Goal: Task Accomplishment & Management: Manage account settings

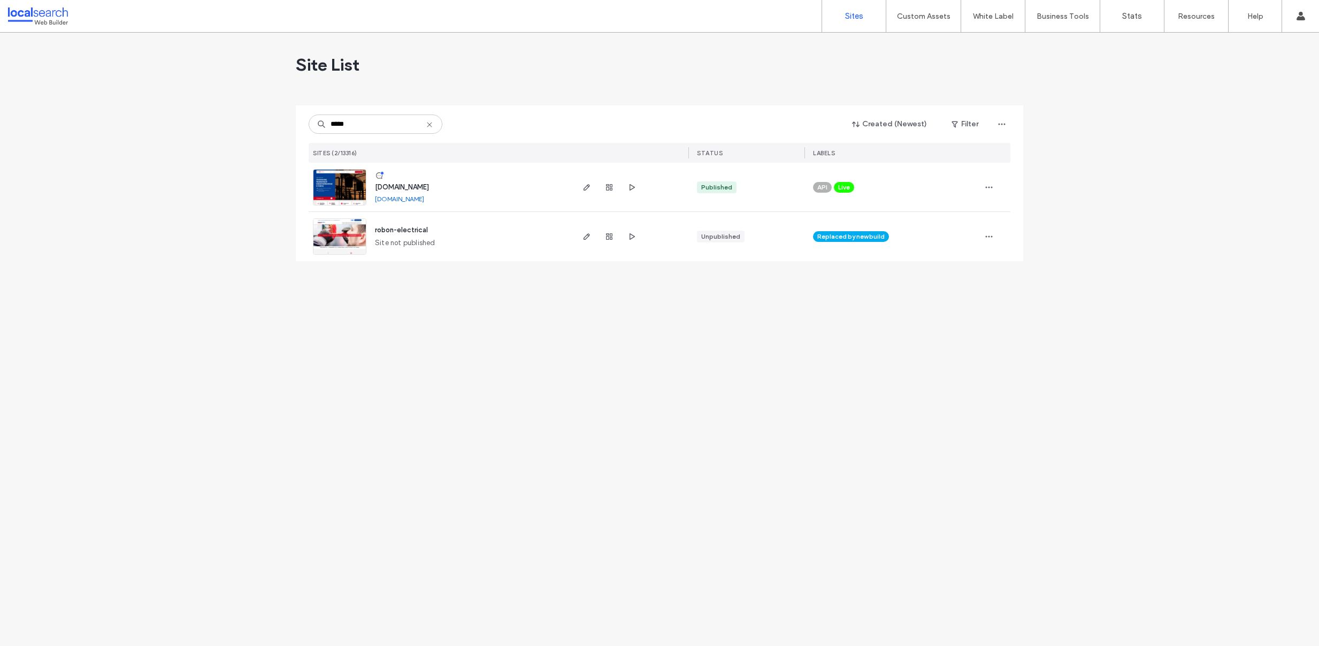
type input "*****"
click at [340, 178] on link at bounding box center [339, 187] width 53 height 36
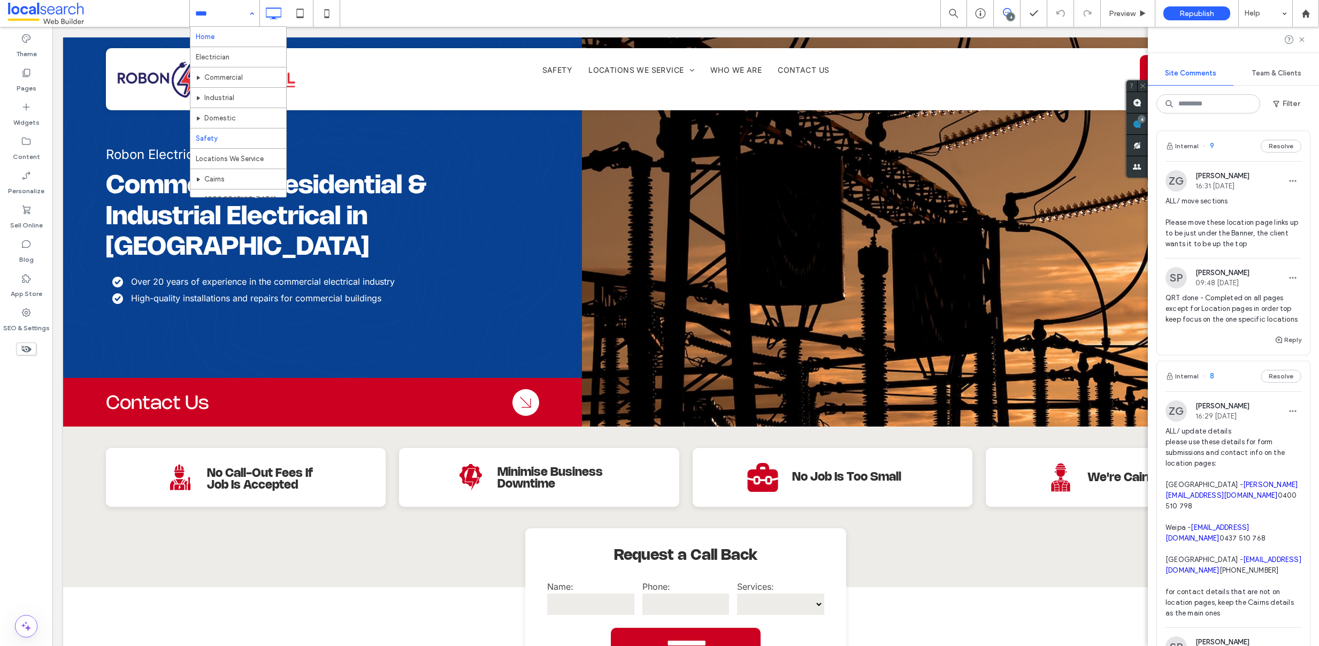
scroll to position [72, 0]
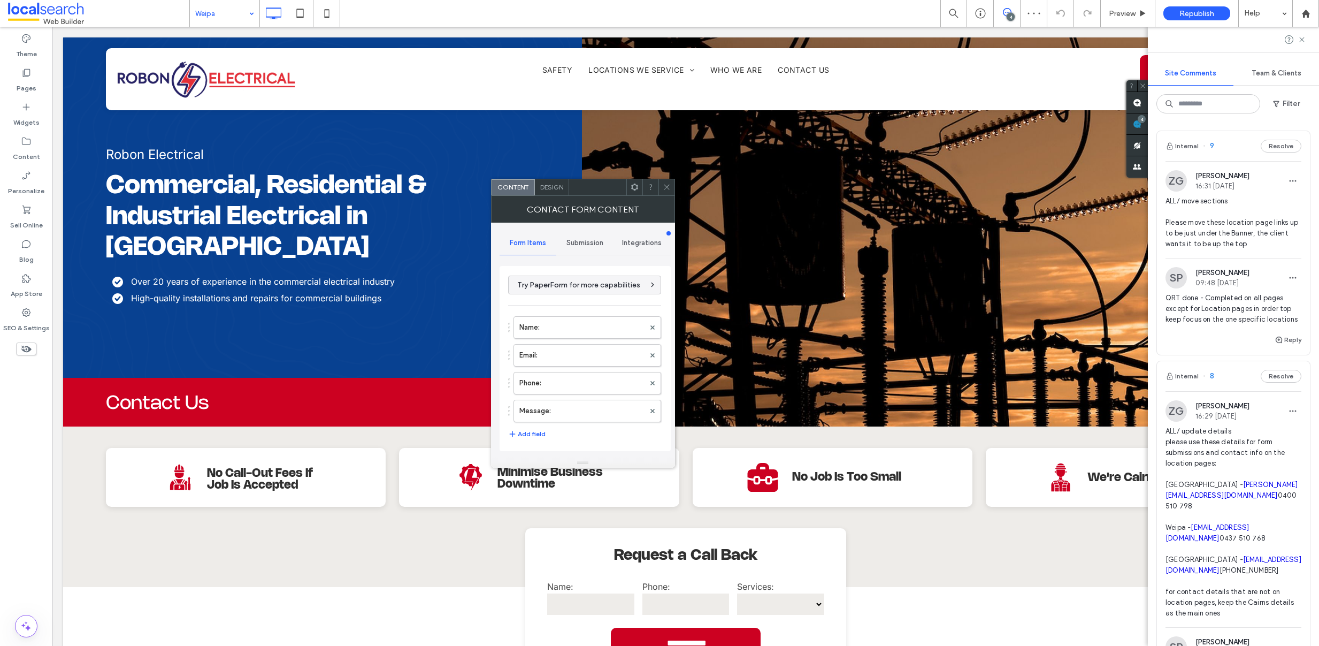
click at [578, 239] on span "Submission" at bounding box center [585, 243] width 37 height 9
click at [575, 288] on label "New submission notification" at bounding box center [585, 292] width 143 height 21
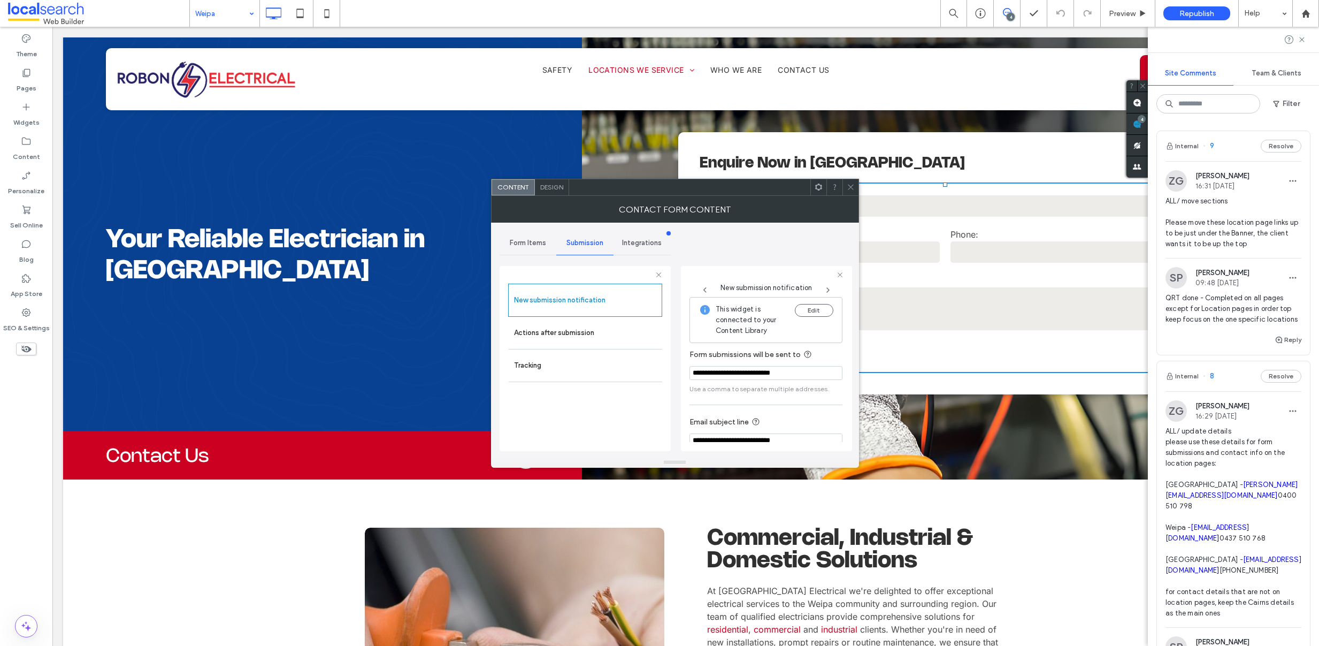
click at [848, 185] on use at bounding box center [850, 187] width 5 height 5
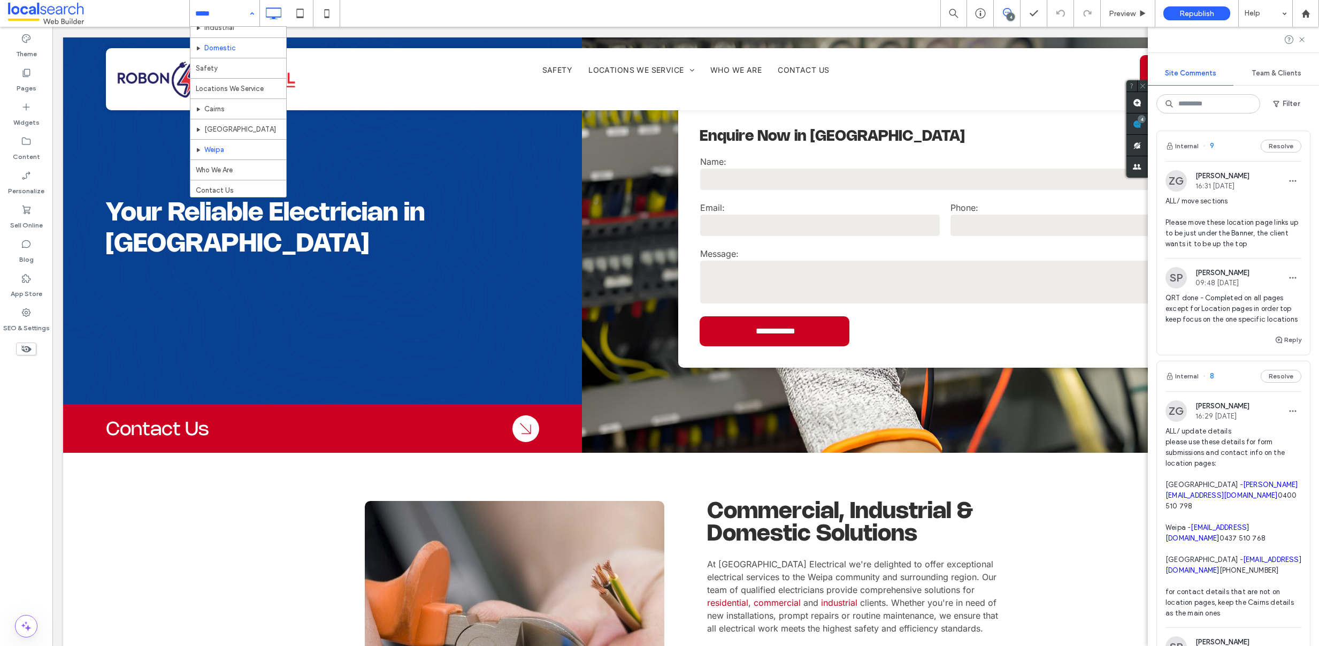
scroll to position [72, 0]
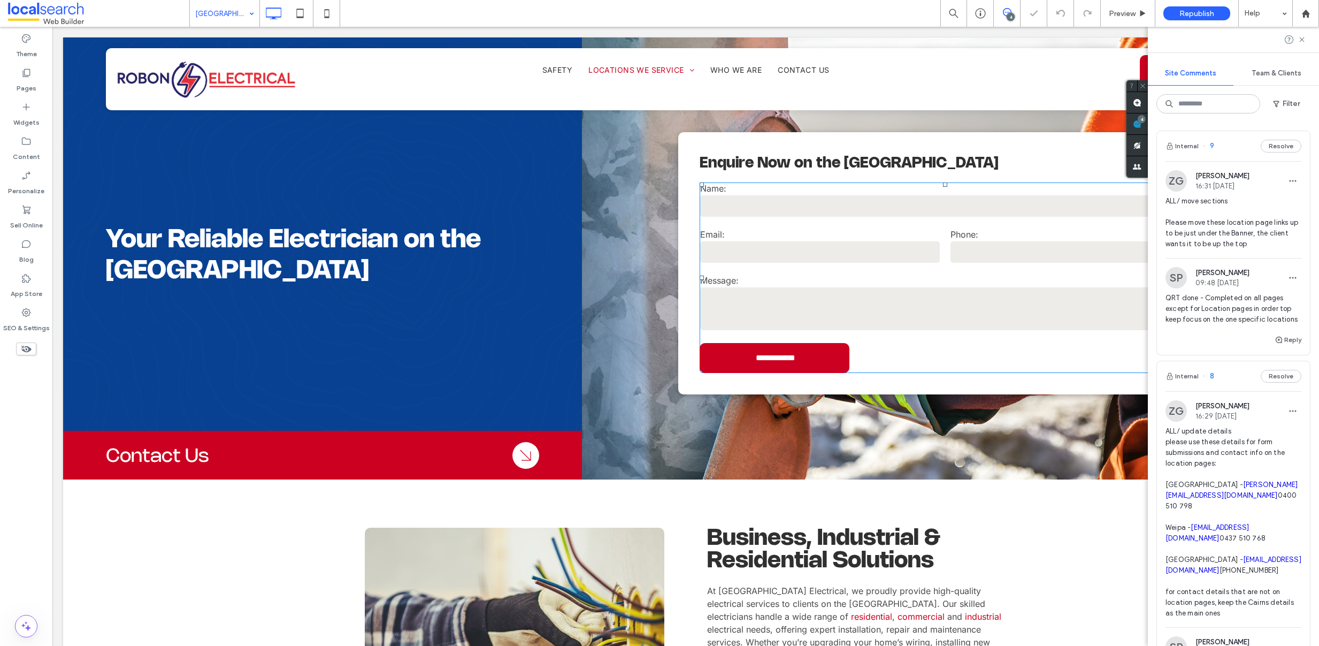
click at [842, 198] on input "text" at bounding box center [945, 205] width 490 height 21
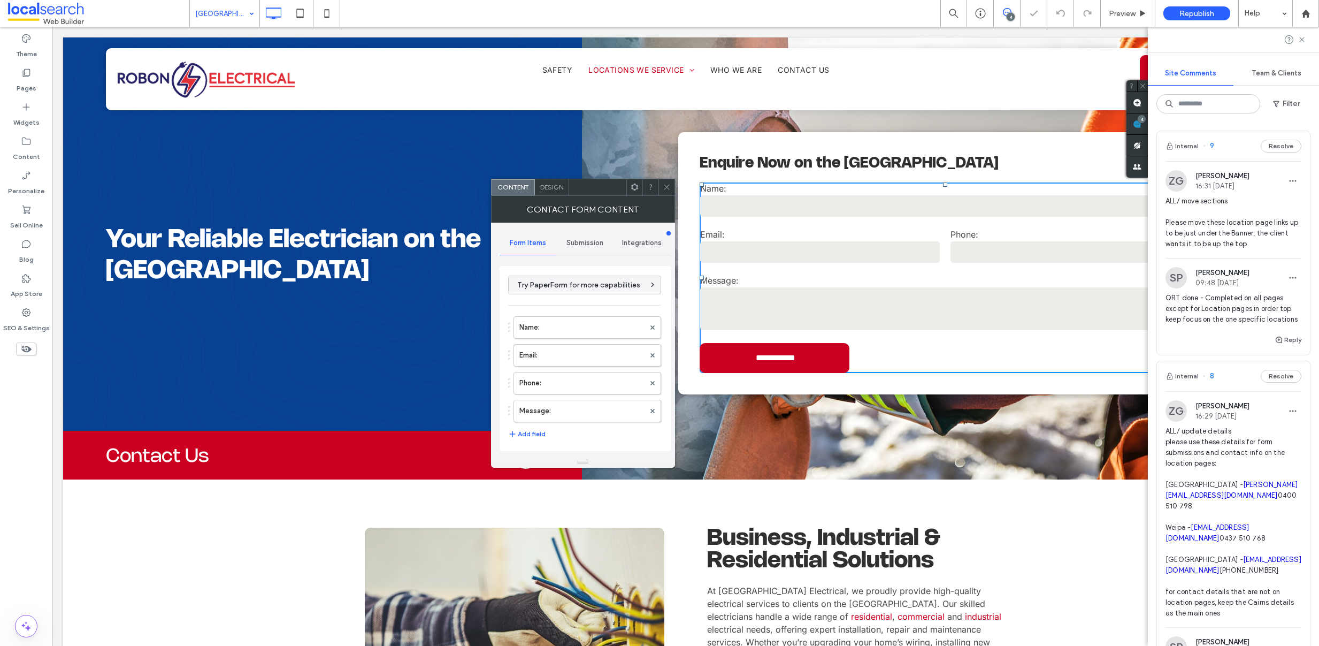
click at [575, 241] on span "Submission" at bounding box center [585, 243] width 37 height 9
click at [560, 286] on label "New submission notification" at bounding box center [585, 292] width 143 height 21
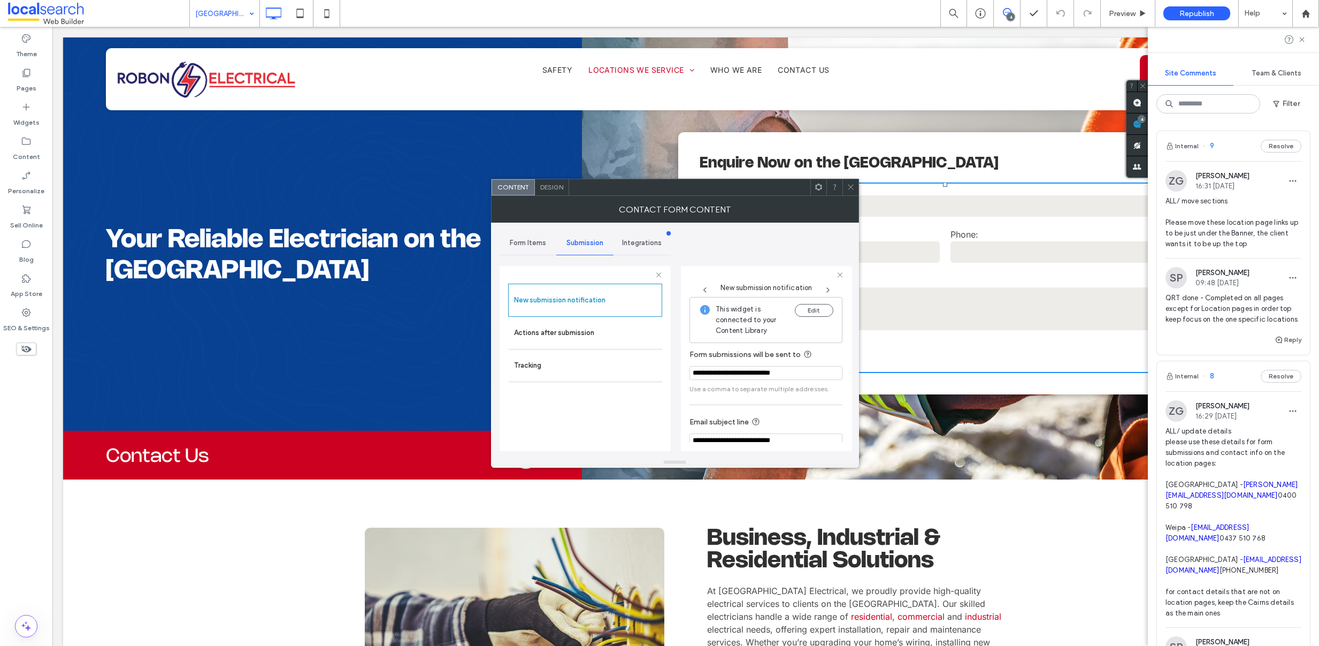
click at [856, 188] on div at bounding box center [851, 187] width 16 height 16
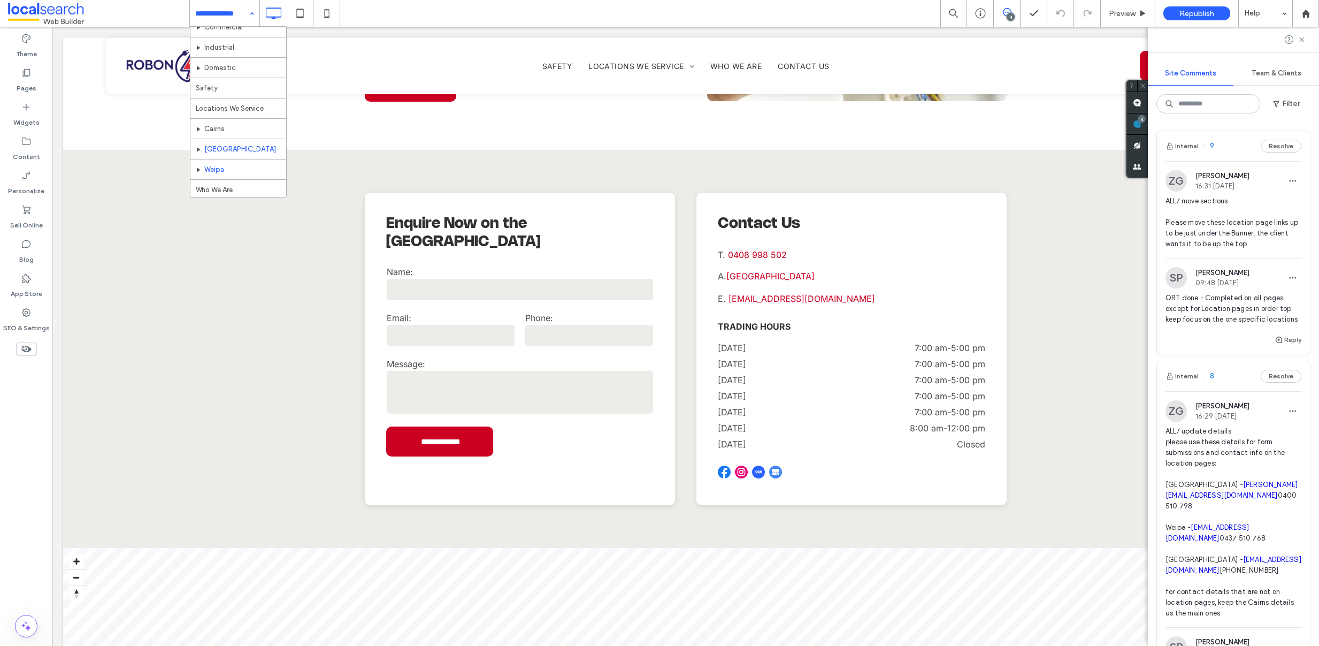
scroll to position [51, 0]
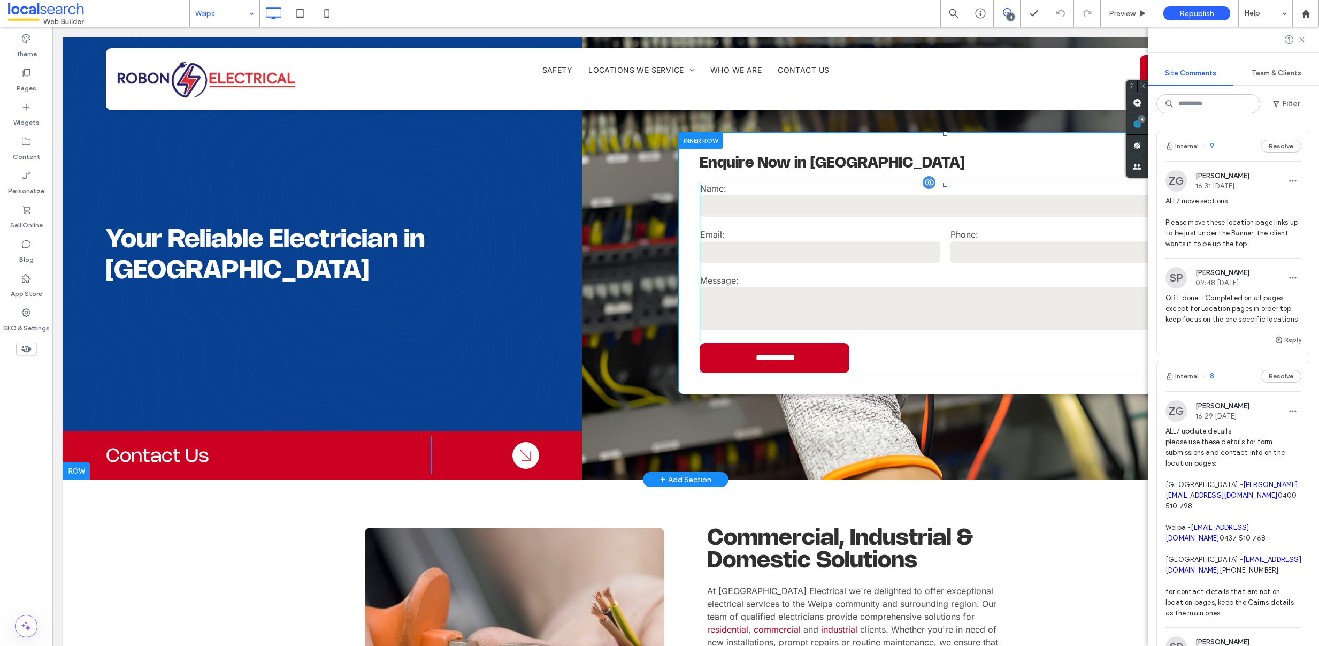
click at [853, 243] on input "email" at bounding box center [820, 251] width 240 height 21
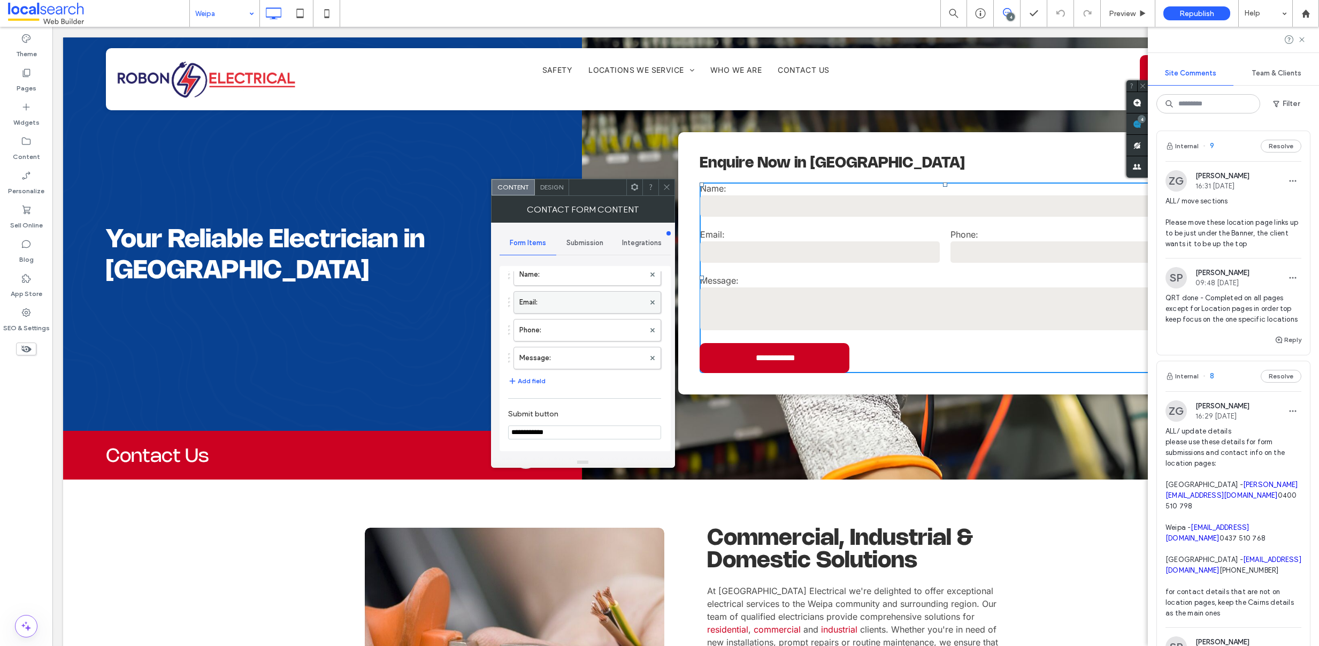
scroll to position [63, 0]
click at [583, 245] on span "Submission" at bounding box center [585, 243] width 37 height 9
click at [573, 294] on label "New submission notification" at bounding box center [585, 292] width 143 height 21
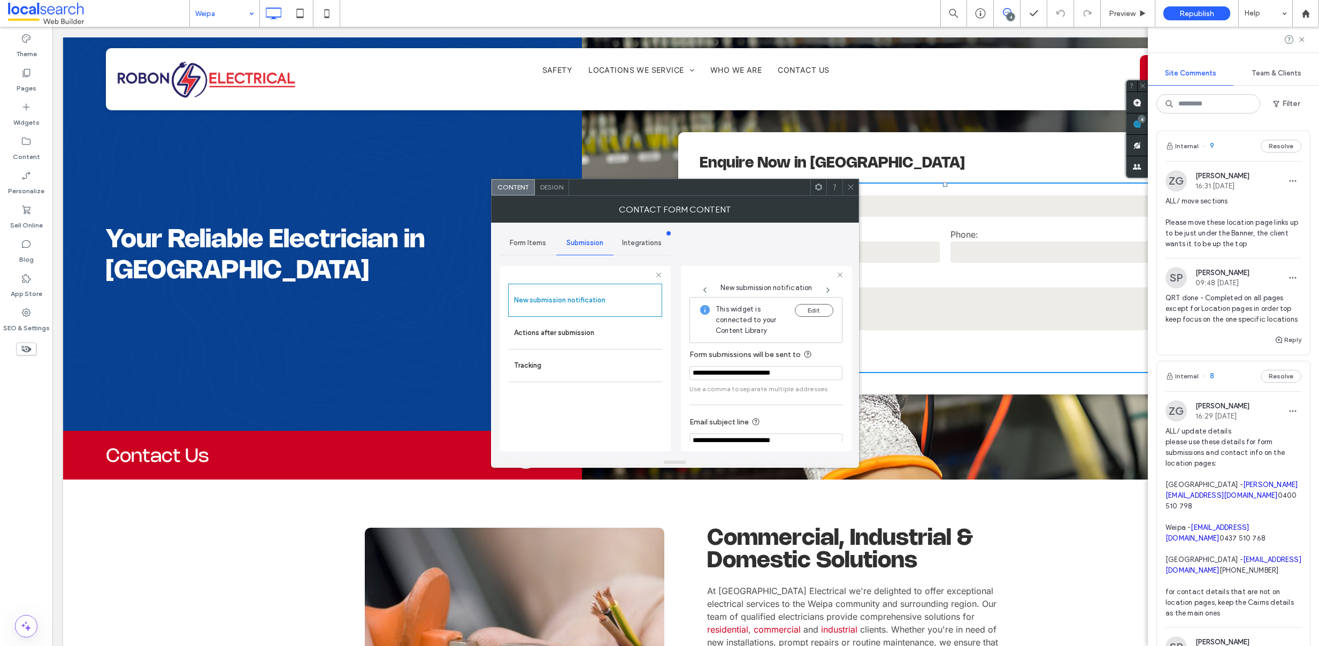
click at [848, 188] on icon at bounding box center [851, 187] width 8 height 8
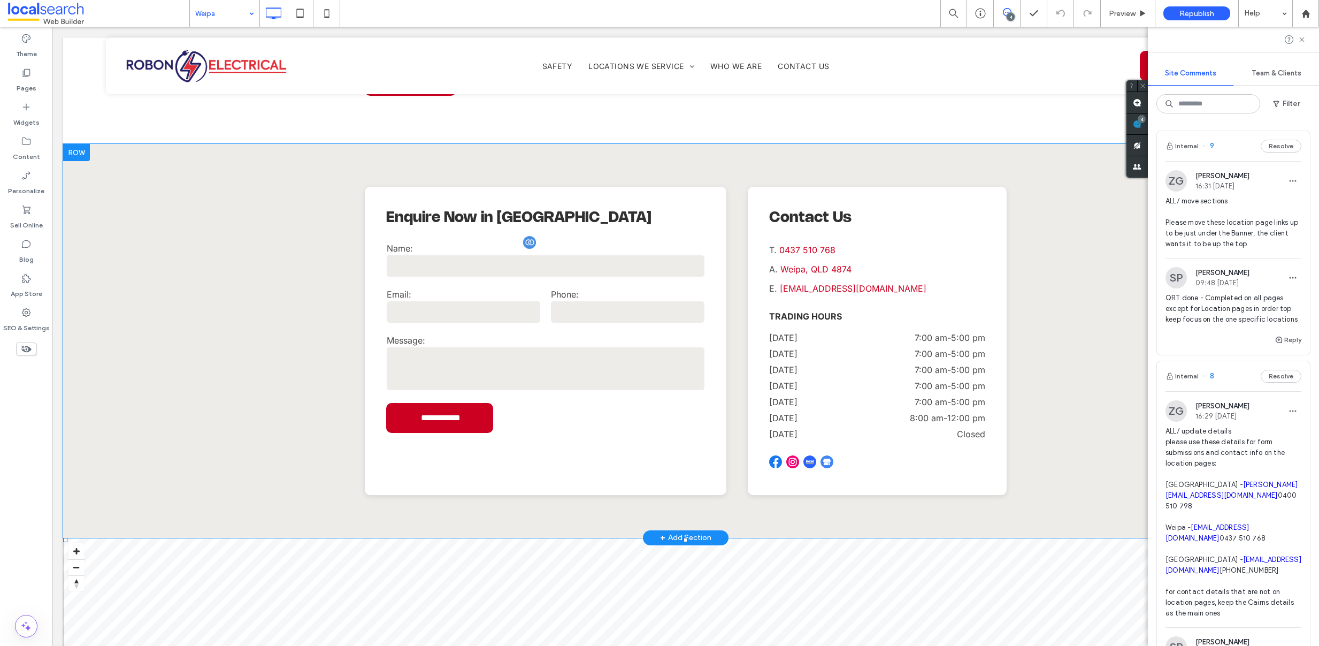
scroll to position [1574, 0]
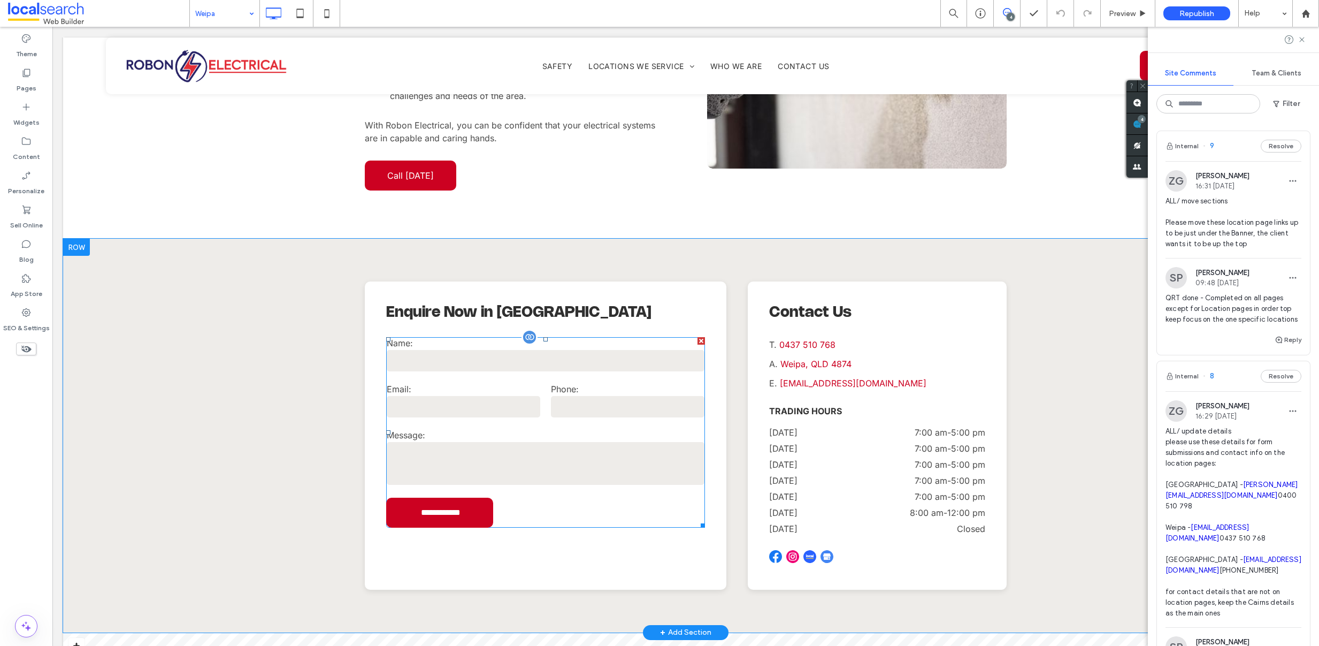
click at [550, 424] on div "Message:" at bounding box center [545, 457] width 328 height 67
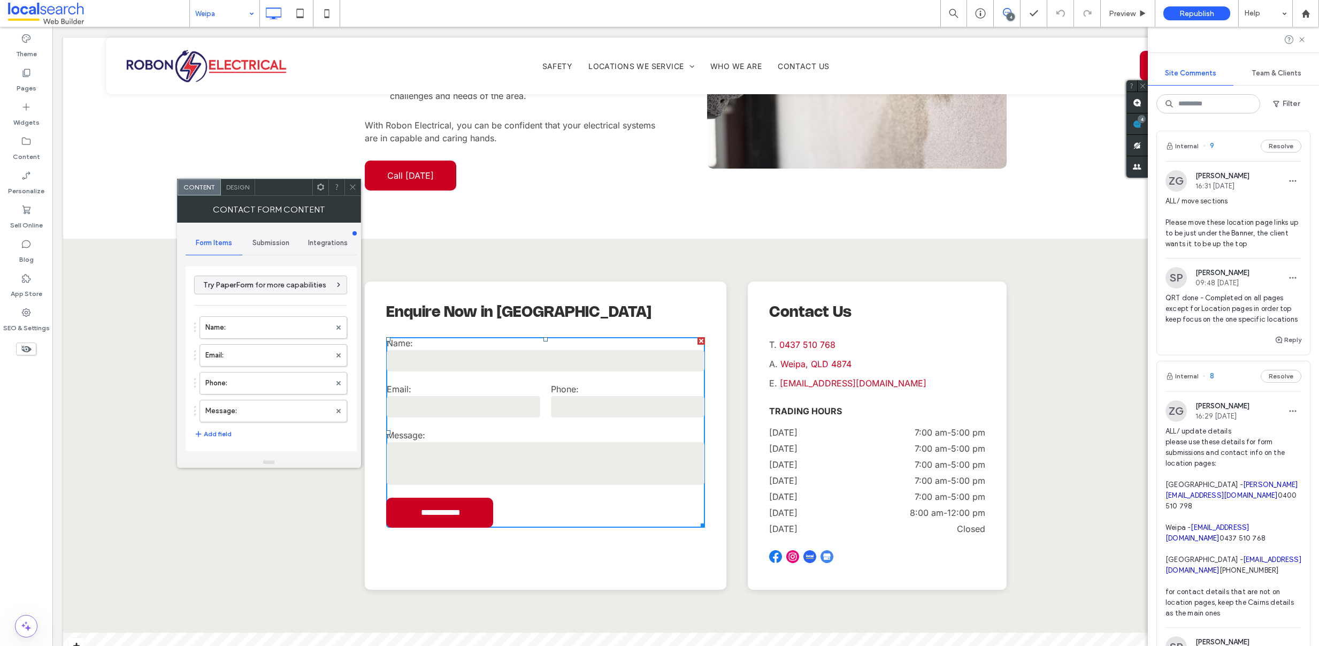
click at [262, 243] on span "Submission" at bounding box center [270, 243] width 37 height 9
click at [229, 300] on label "New submission notification" at bounding box center [271, 292] width 143 height 21
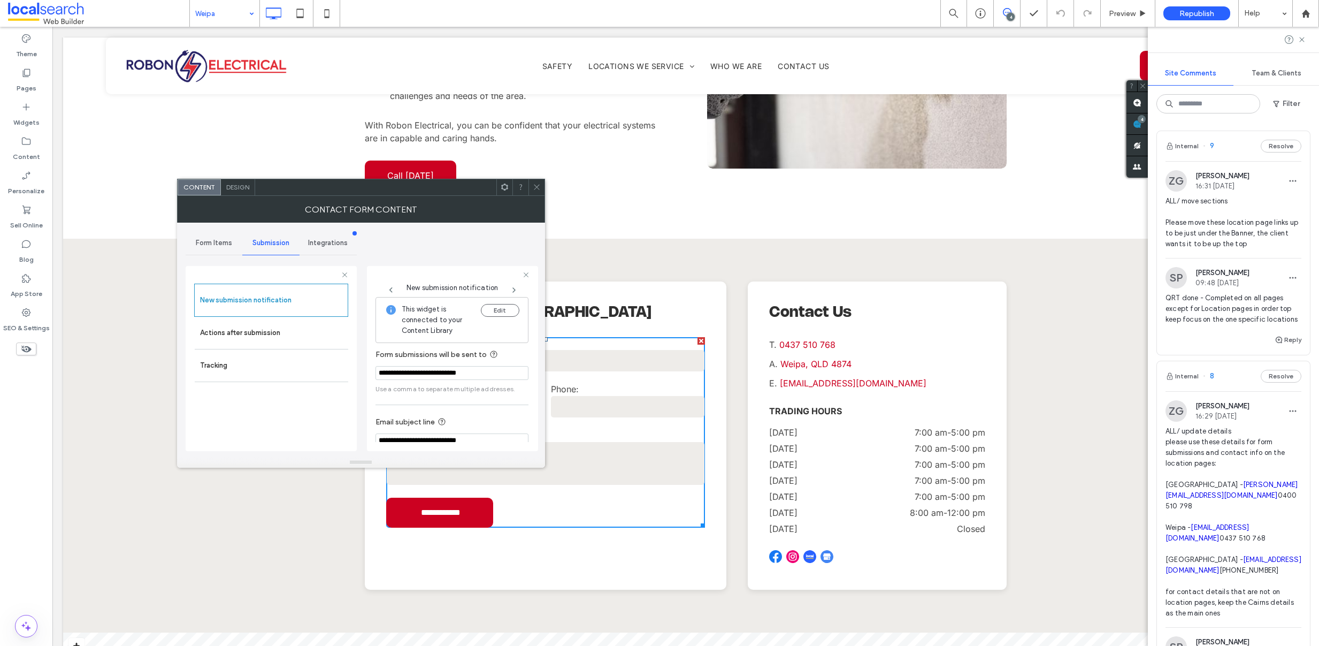
click at [540, 190] on icon at bounding box center [537, 187] width 8 height 8
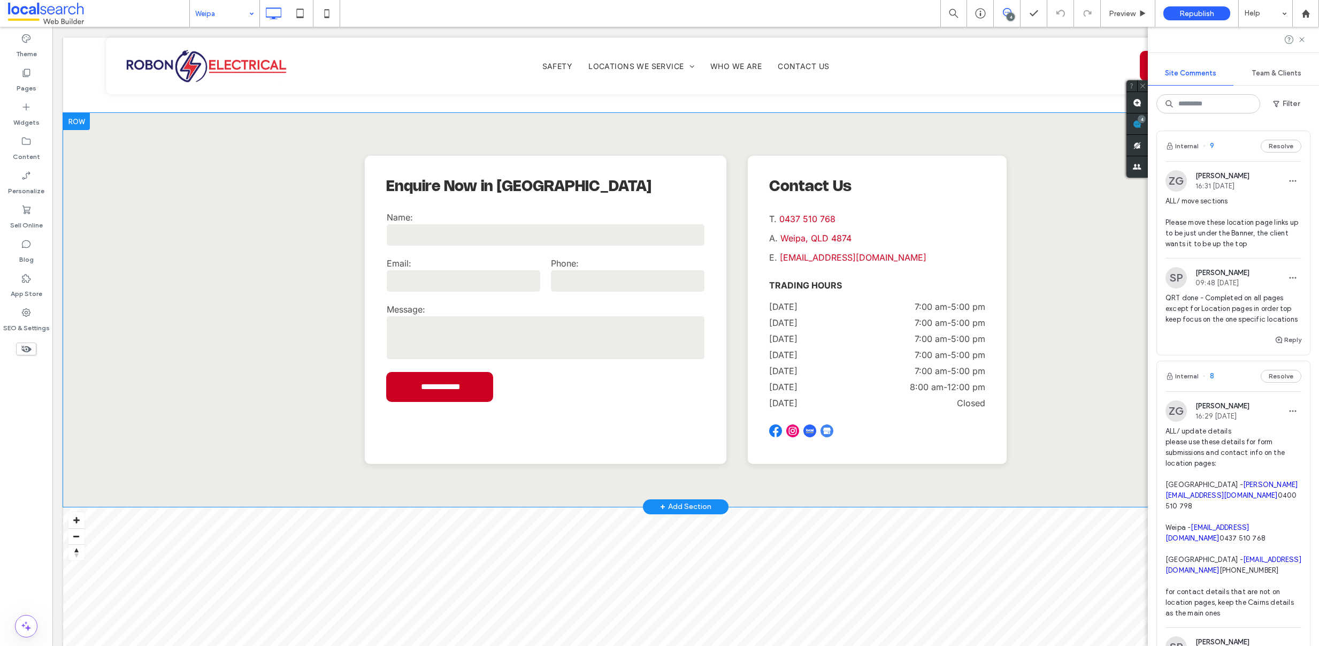
scroll to position [1504, 0]
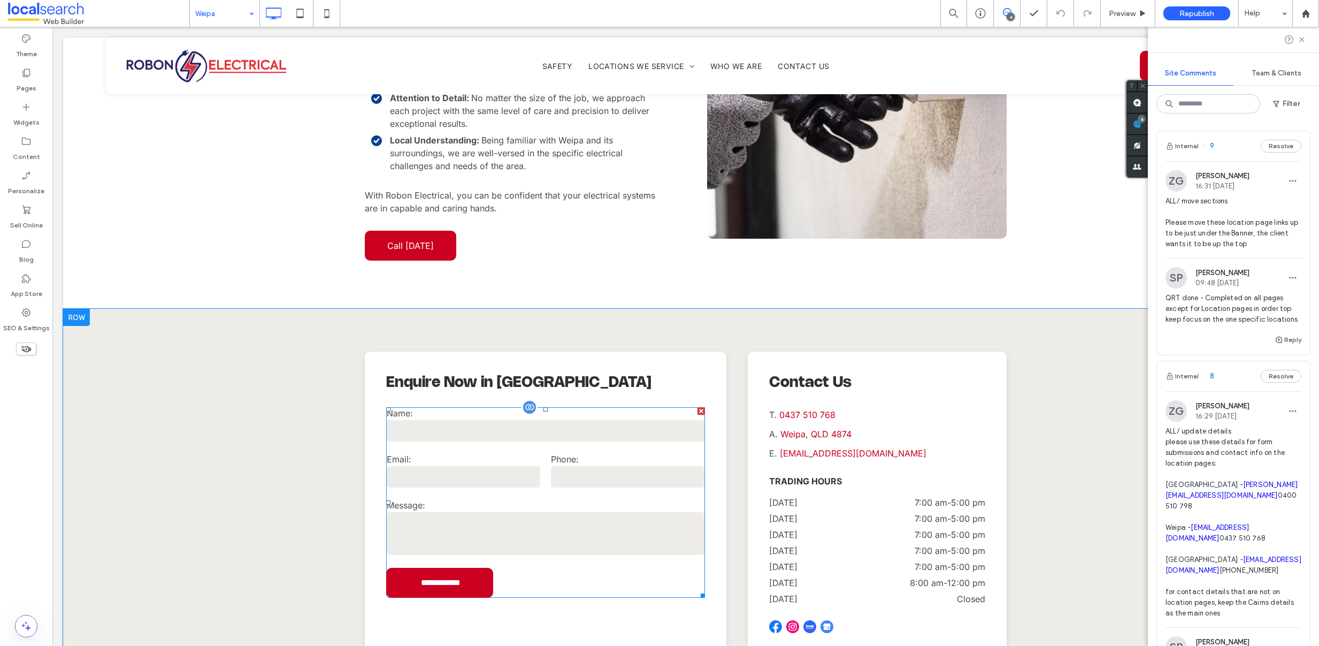
click at [506, 420] on input "text" at bounding box center [546, 430] width 318 height 21
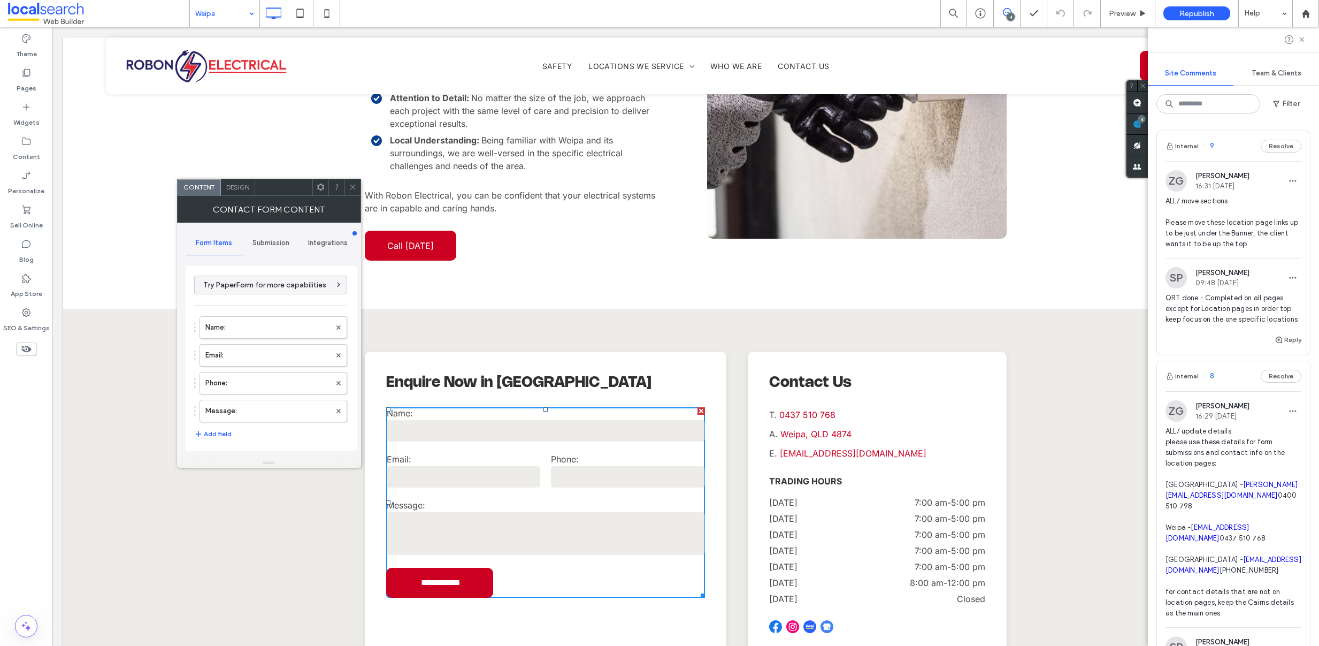
click at [275, 240] on span "Submission" at bounding box center [270, 243] width 37 height 9
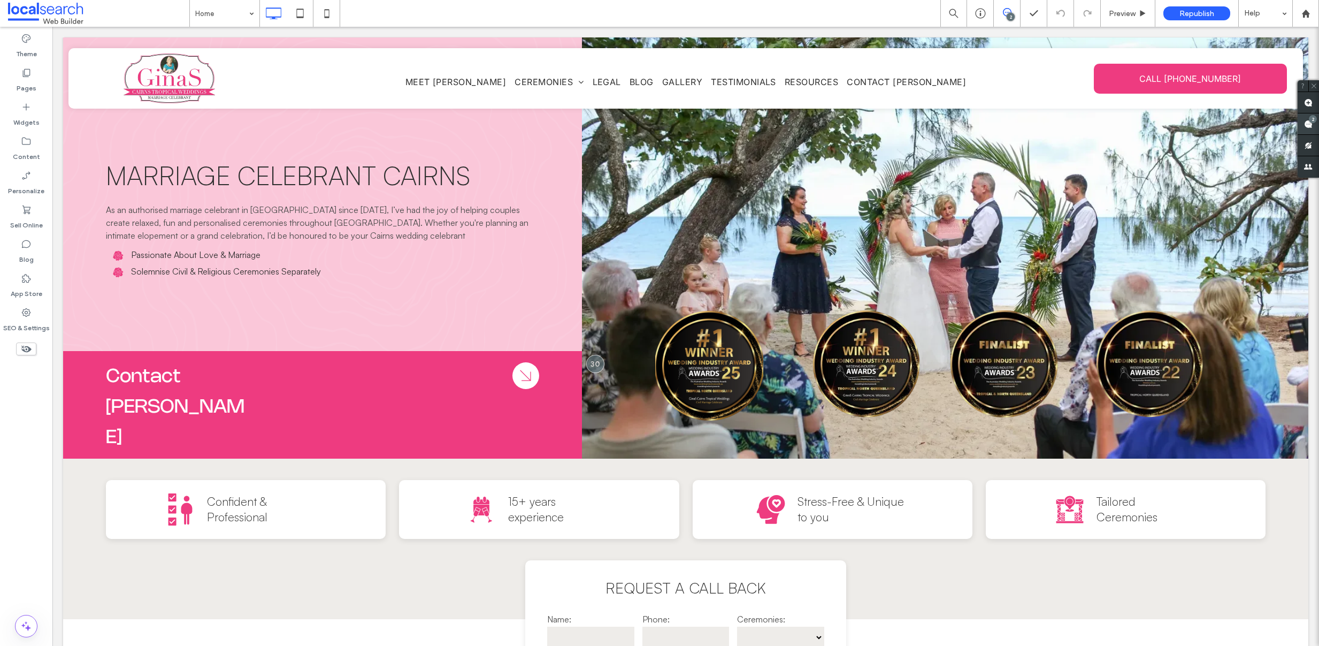
click at [1308, 127] on span at bounding box center [1308, 123] width 21 height 21
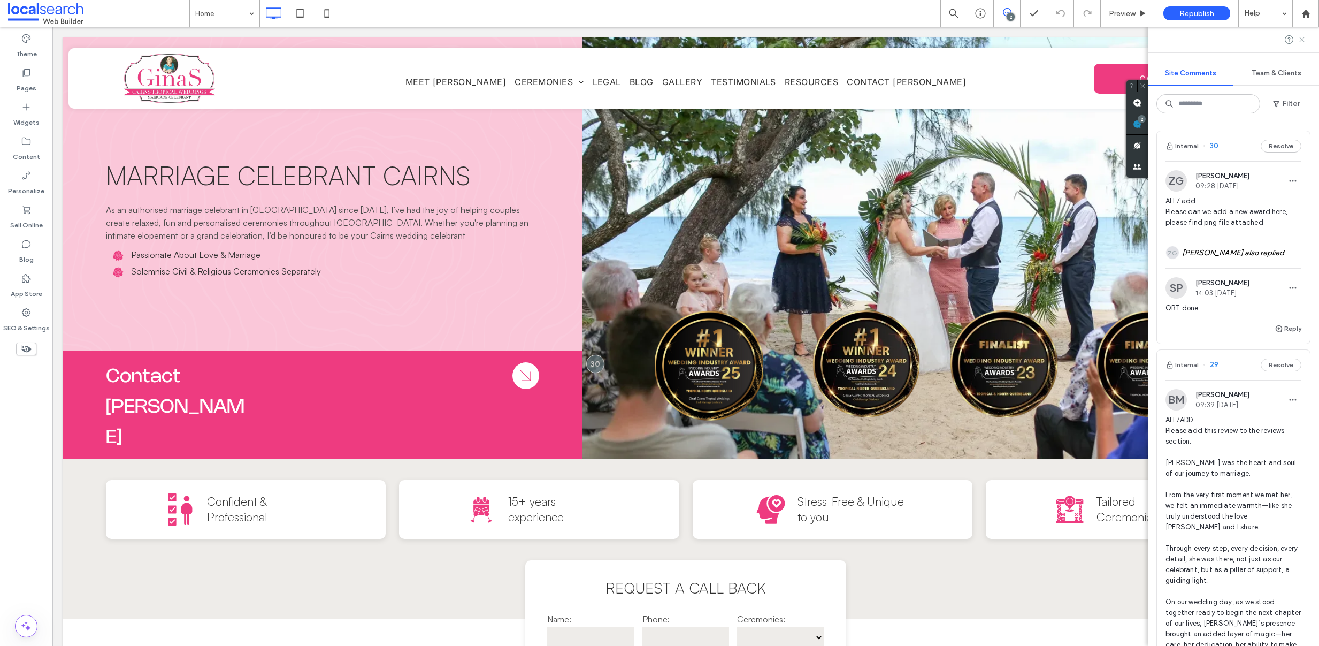
click at [1302, 39] on use at bounding box center [1301, 39] width 5 height 5
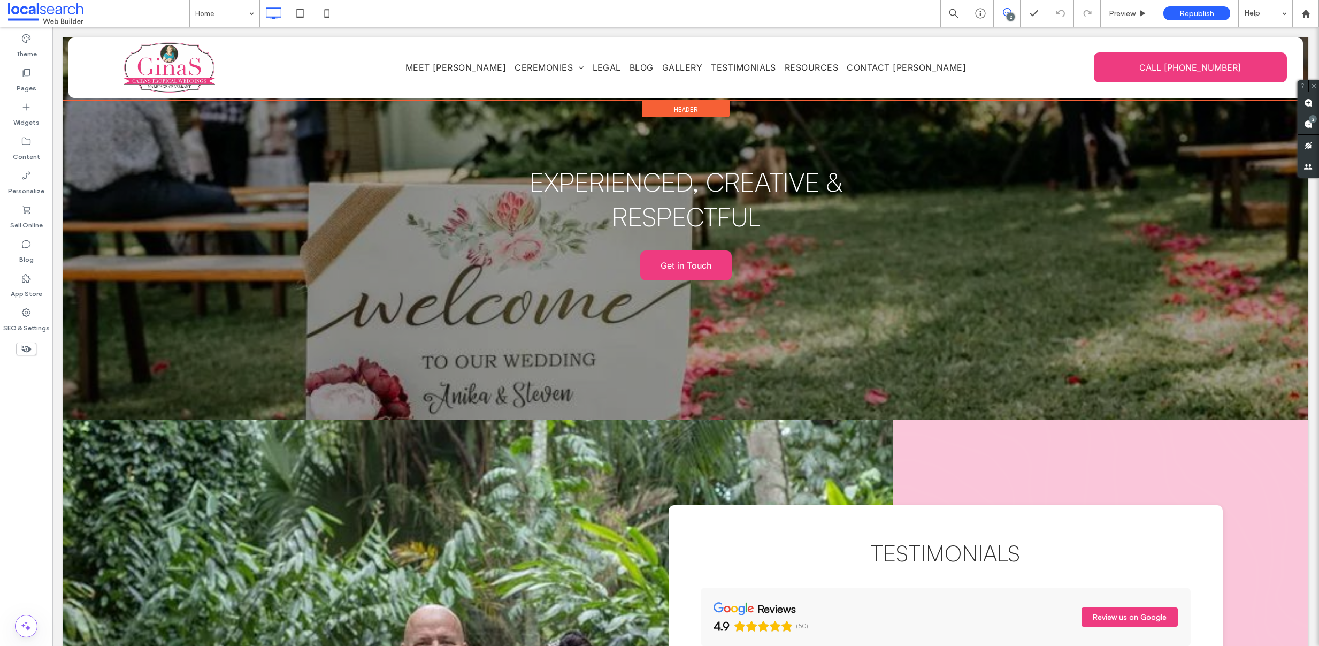
scroll to position [2606, 0]
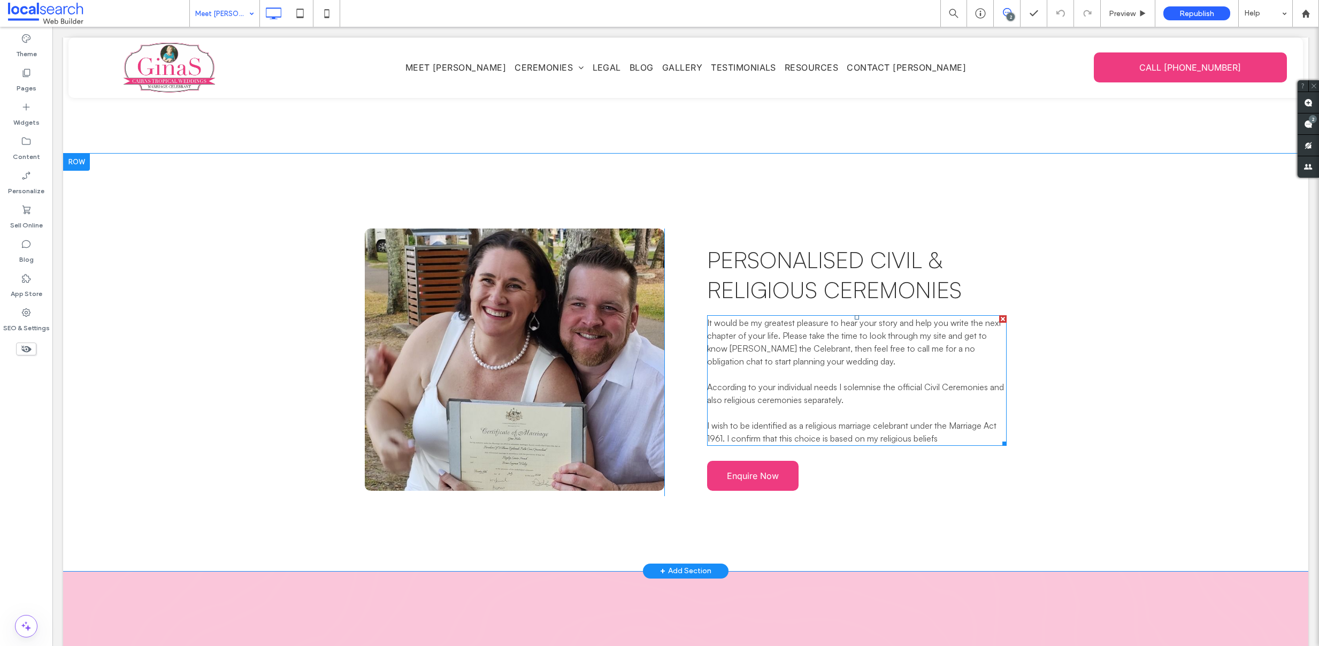
scroll to position [1333, 0]
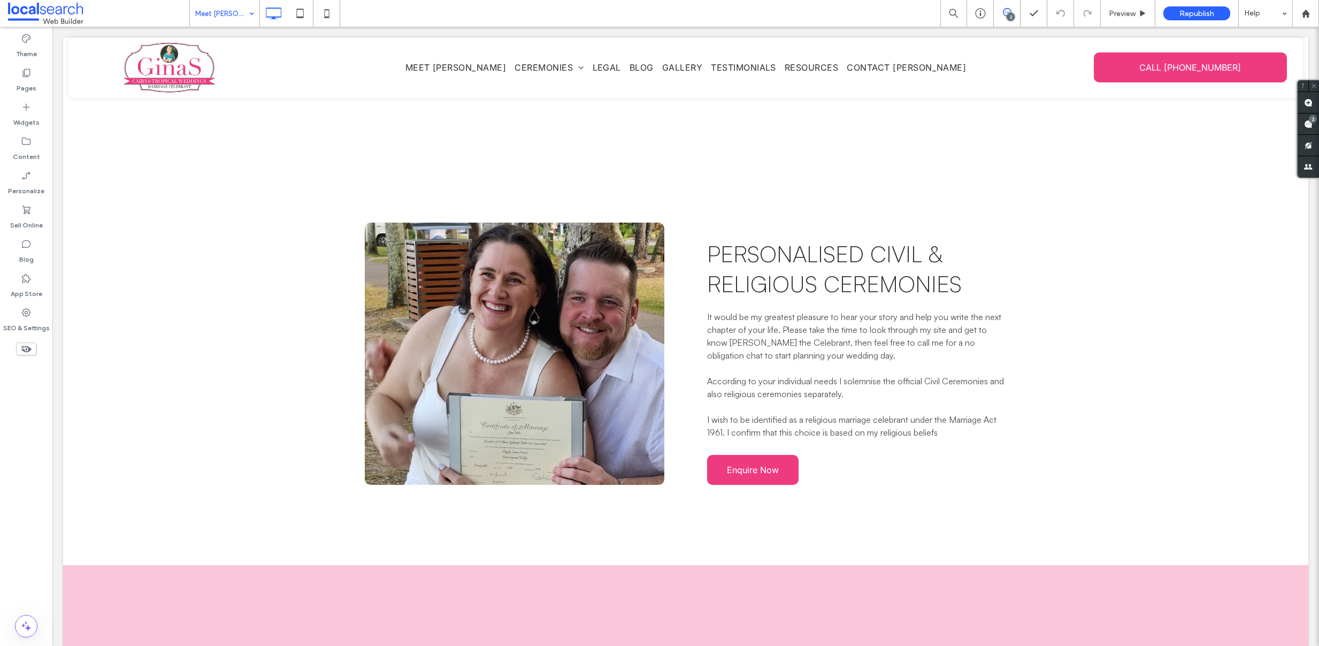
click at [212, 23] on input at bounding box center [221, 13] width 53 height 27
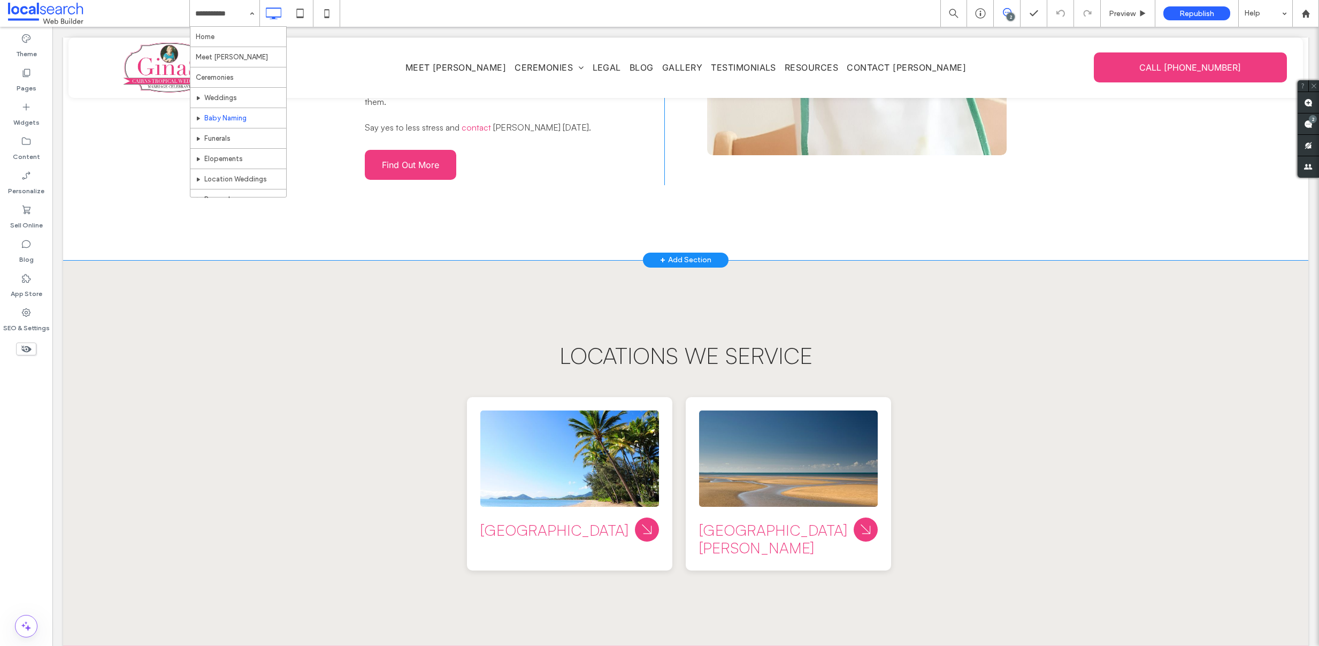
scroll to position [1642, 0]
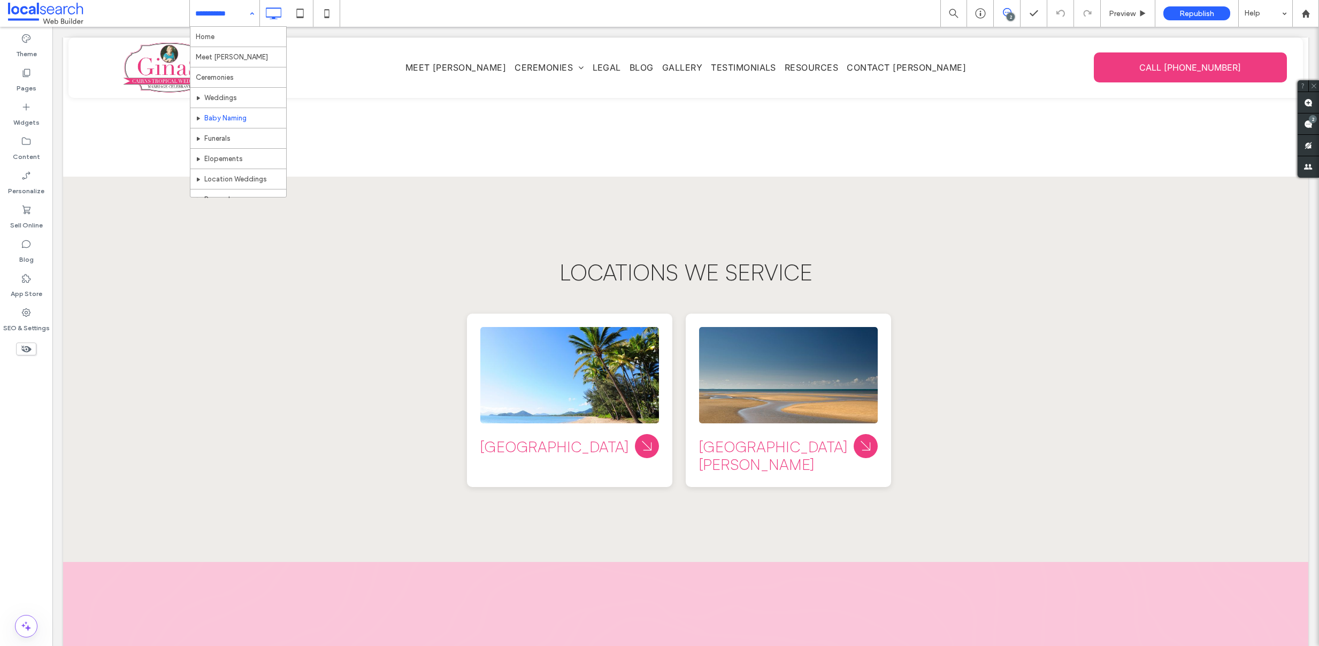
click at [207, 14] on input at bounding box center [221, 13] width 53 height 27
click at [28, 70] on icon at bounding box center [26, 72] width 11 height 11
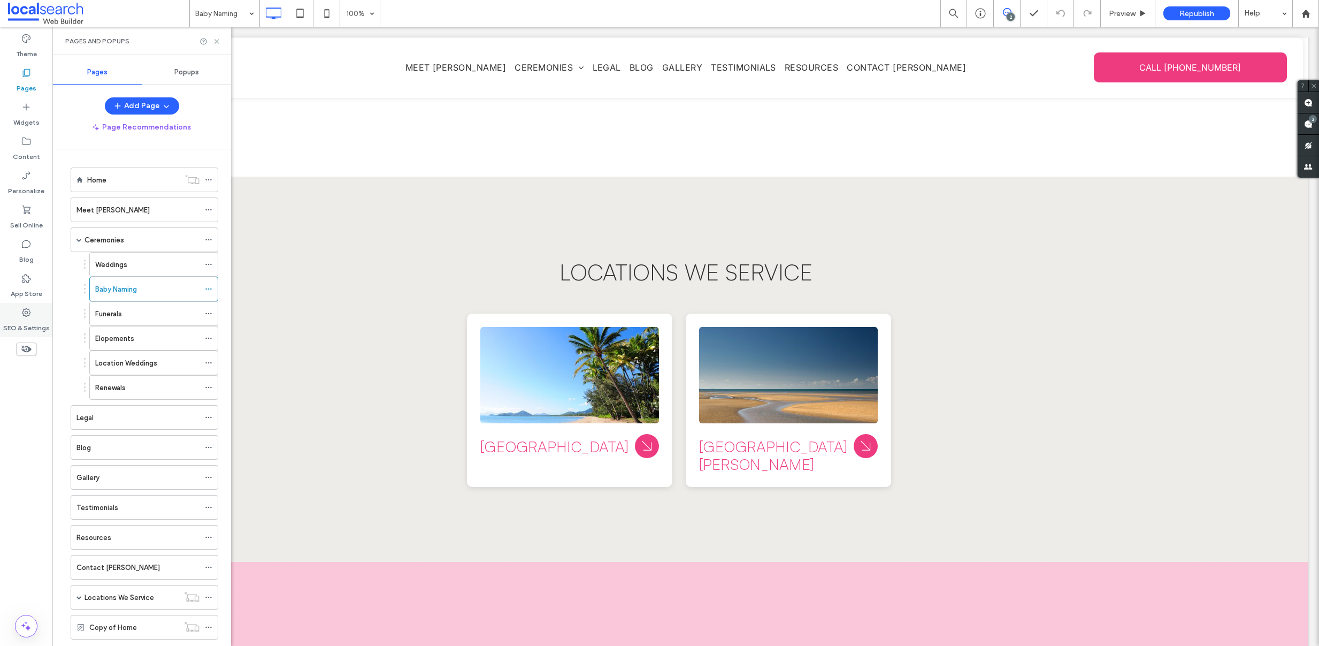
drag, startPoint x: 25, startPoint y: 316, endPoint x: 30, endPoint y: 313, distance: 6.2
click at [25, 316] on icon at bounding box center [26, 312] width 11 height 11
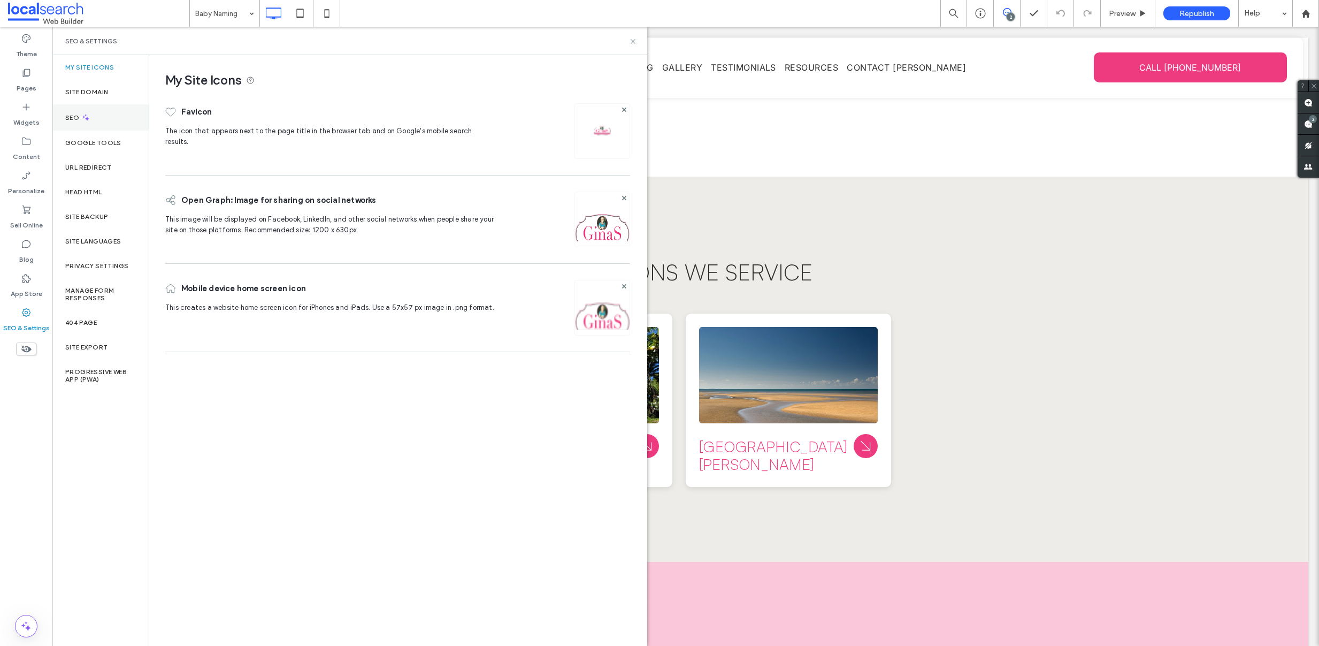
click at [79, 119] on label "SEO" at bounding box center [73, 117] width 16 height 7
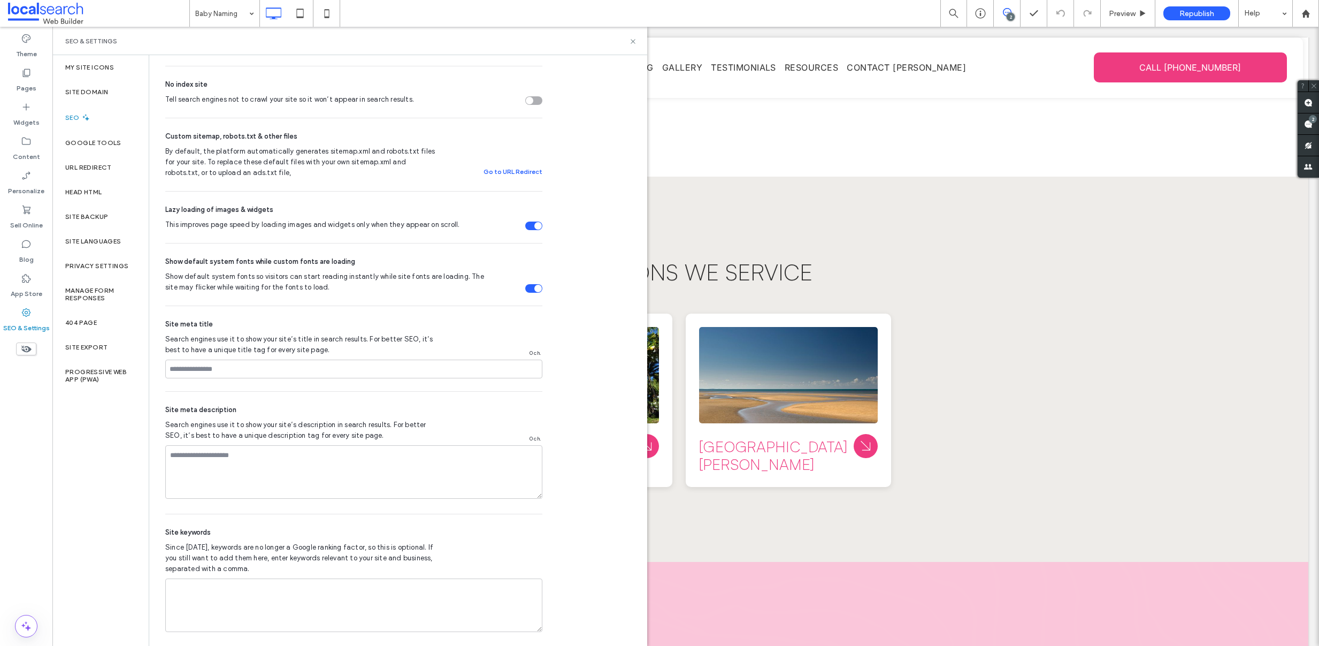
scroll to position [350, 0]
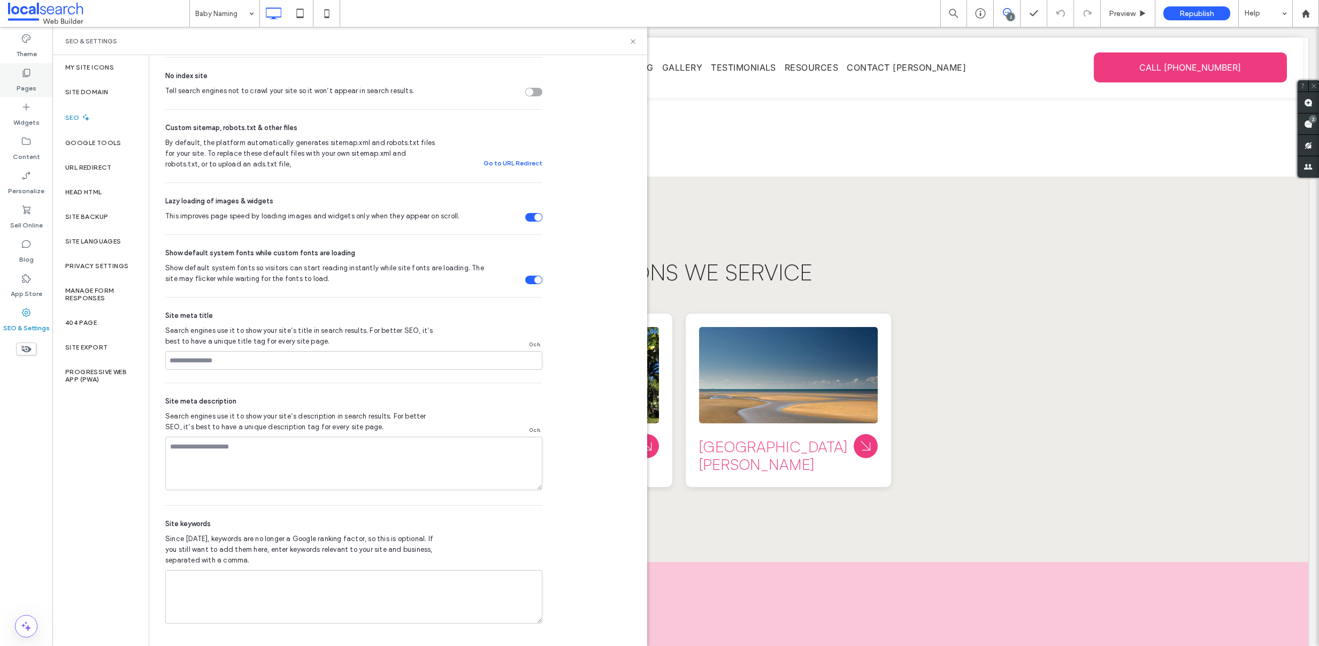
click at [35, 85] on label "Pages" at bounding box center [27, 85] width 20 height 15
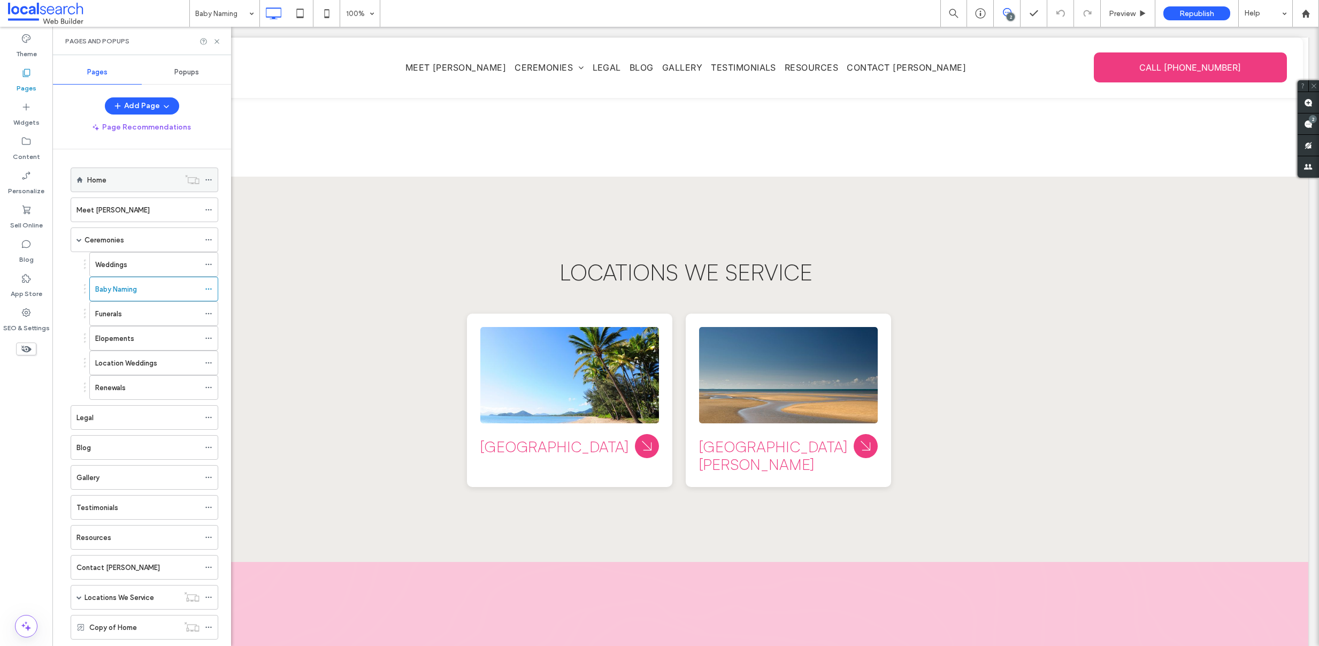
click at [115, 186] on div "Home" at bounding box center [133, 180] width 93 height 24
click at [209, 180] on icon at bounding box center [208, 179] width 7 height 7
